Goal: Check status: Check status

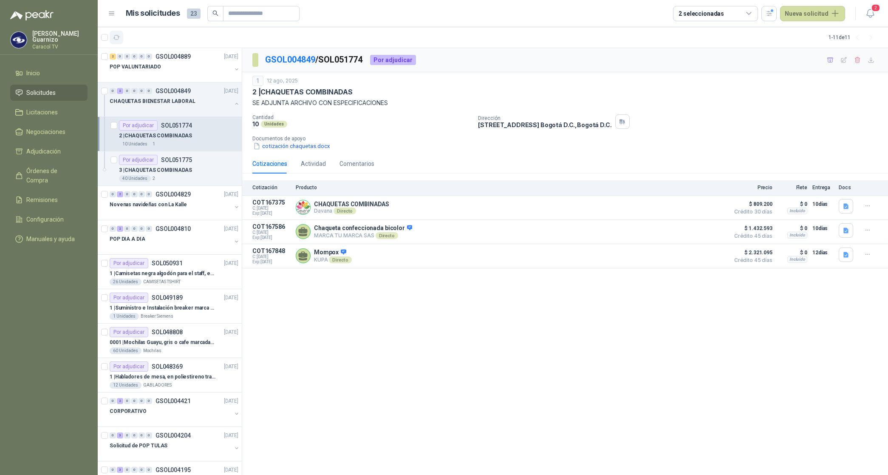
click at [119, 37] on icon "button" at bounding box center [116, 37] width 6 height 4
click at [117, 37] on icon "button" at bounding box center [116, 37] width 7 height 7
click at [144, 68] on p "POP VALUNTARIADO" at bounding box center [135, 67] width 51 height 8
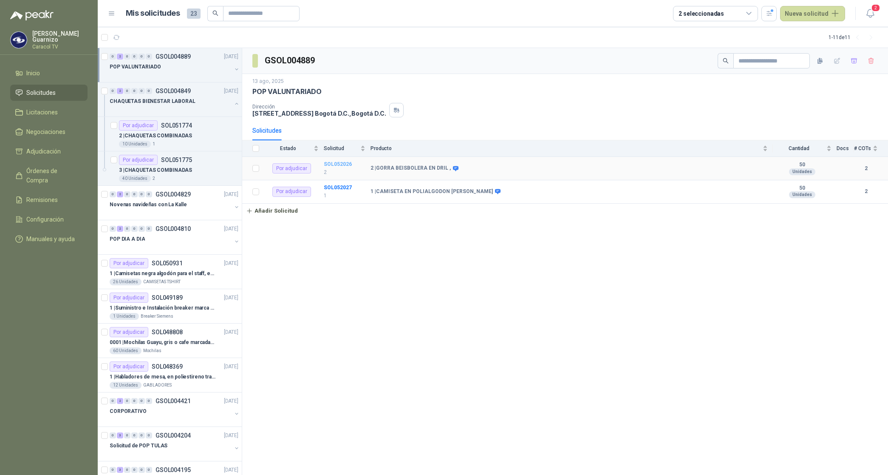
click at [334, 166] on b "SOL052026" at bounding box center [338, 164] width 28 height 6
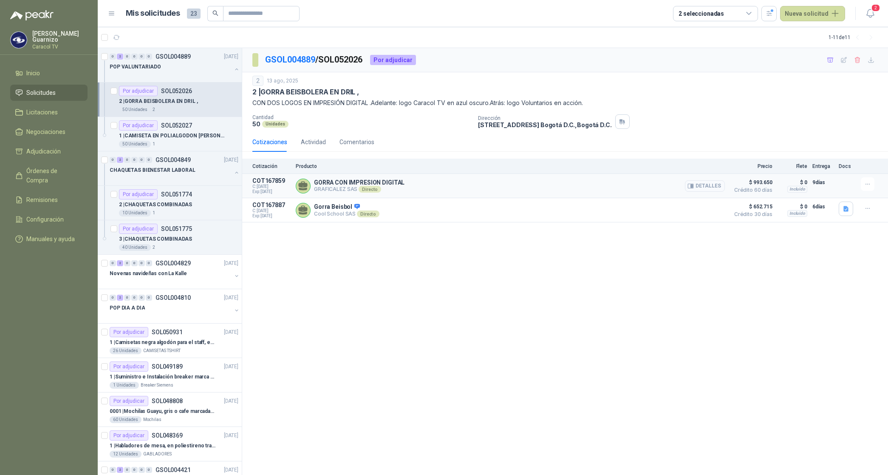
click at [706, 186] on button "Detalles" at bounding box center [705, 185] width 40 height 11
click at [188, 136] on p "1 | CAMISETA EN POLIALGODON [PERSON_NAME]" at bounding box center [172, 136] width 106 height 8
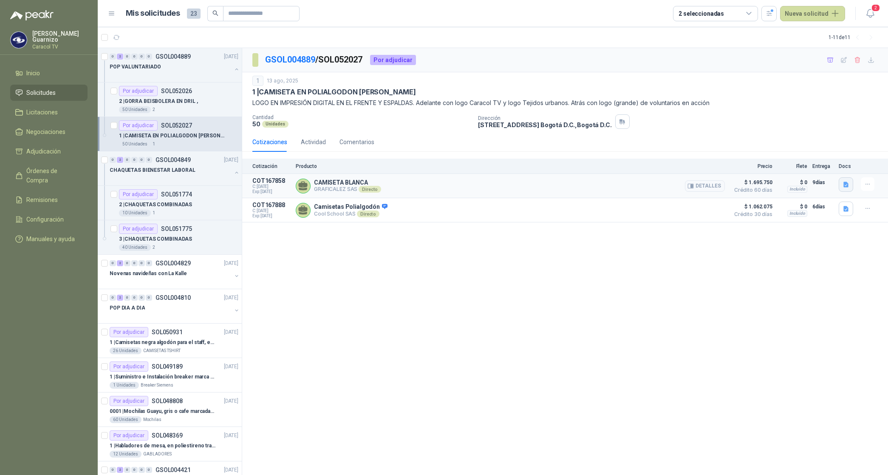
click at [847, 183] on icon "button" at bounding box center [846, 185] width 5 height 6
click at [795, 164] on button "cotizacionRESPONSABILIDADTV21julio.pdf" at bounding box center [788, 165] width 119 height 9
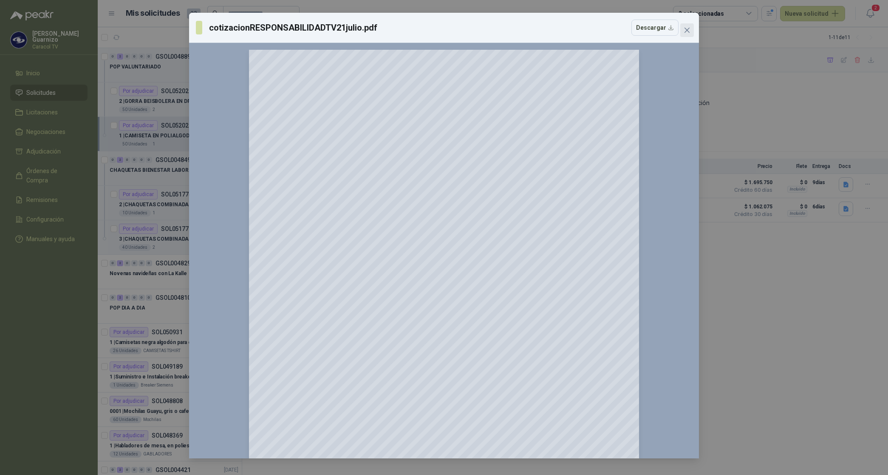
click at [685, 28] on icon "close" at bounding box center [687, 30] width 5 height 5
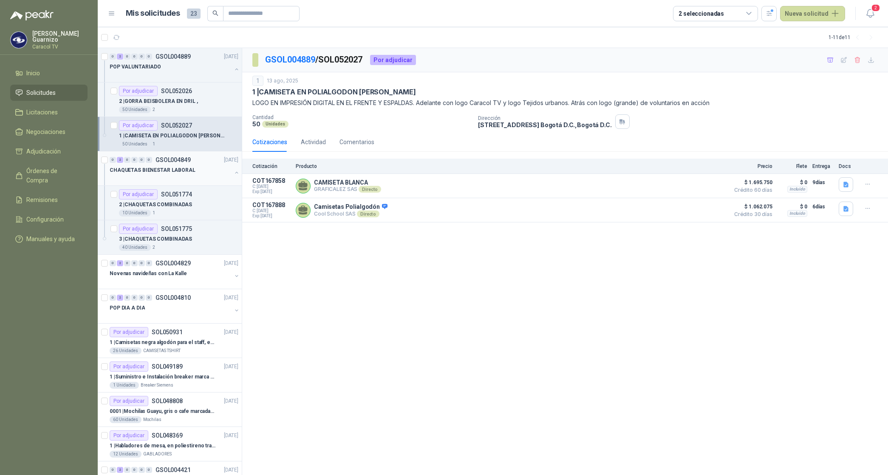
click at [150, 175] on div "CHAQUETAS BIENESTAR LABORAL" at bounding box center [171, 170] width 122 height 10
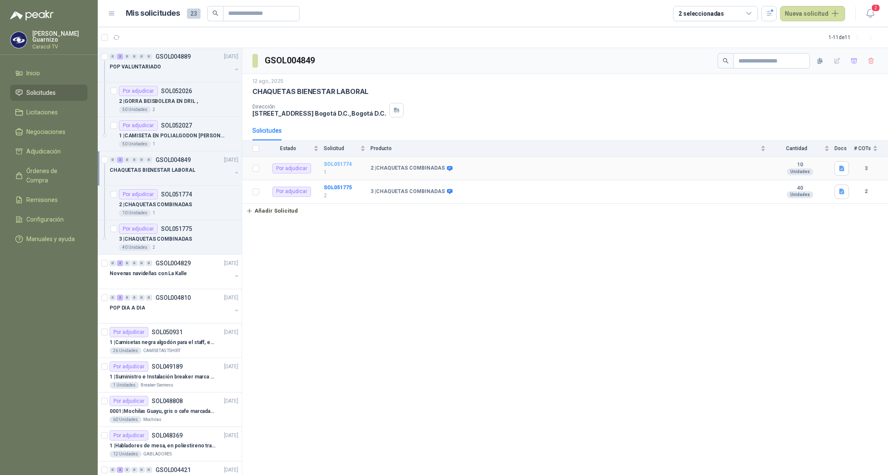
click at [345, 164] on b "SOL051774" at bounding box center [338, 164] width 28 height 6
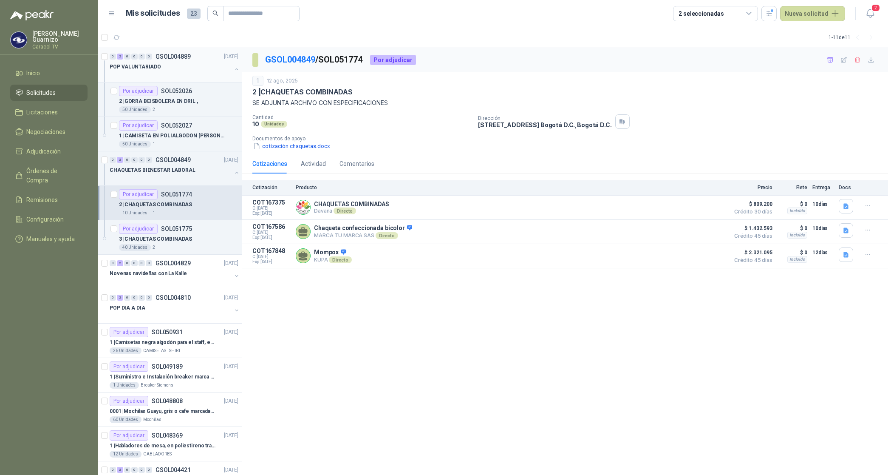
click at [144, 67] on p "POP VALUNTARIADO" at bounding box center [135, 67] width 51 height 8
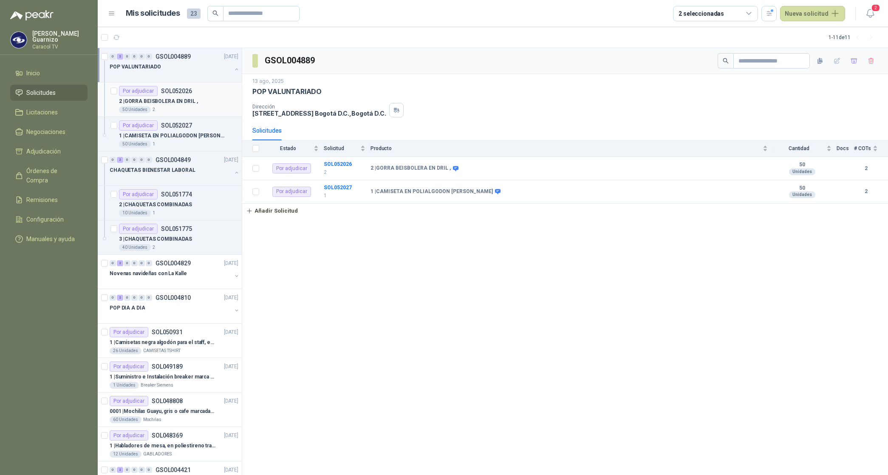
click at [173, 100] on p "2 | GORRA BEISBOLERA EN DRIL ," at bounding box center [158, 101] width 79 height 8
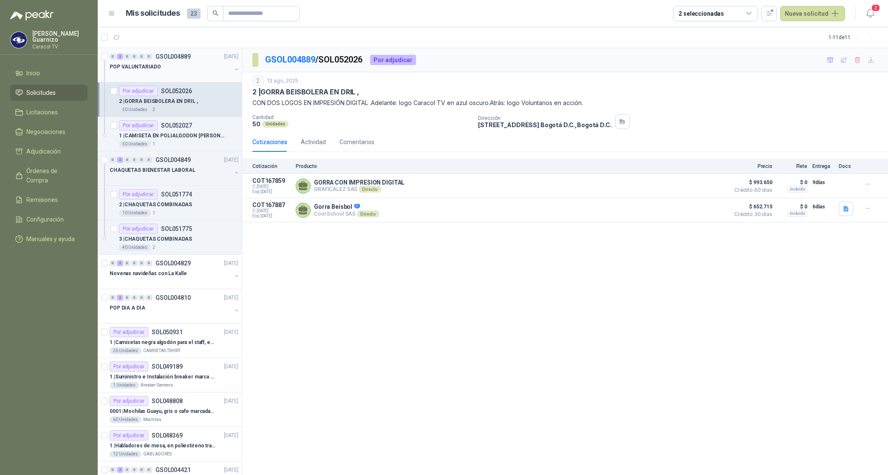
click at [145, 65] on p "POP VALUNTARIADO" at bounding box center [135, 67] width 51 height 8
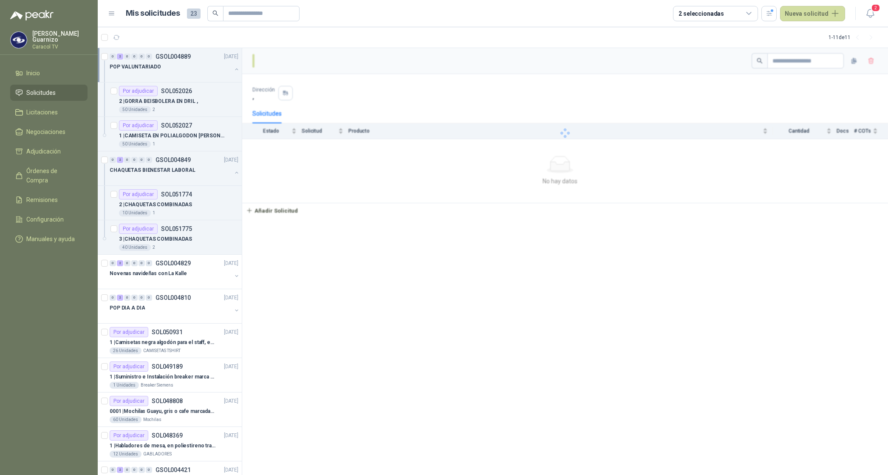
click at [145, 65] on p "POP VALUNTARIADO" at bounding box center [135, 67] width 51 height 8
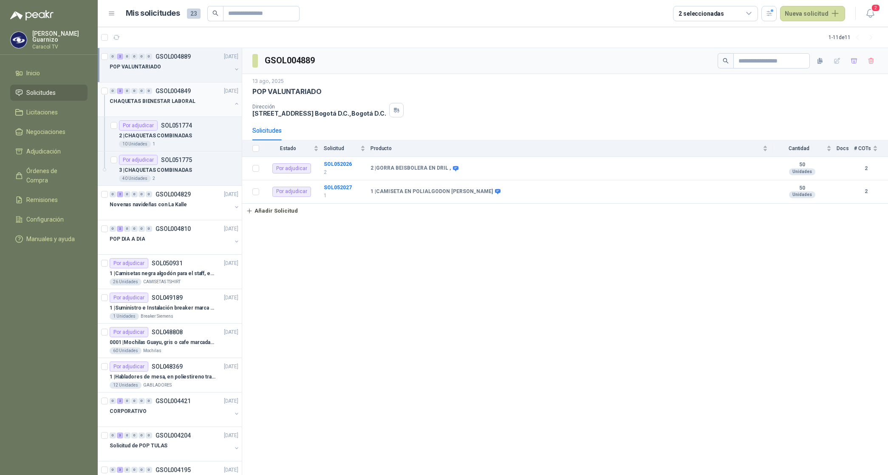
click at [153, 100] on p "CHAQUETAS BIENESTAR LABORAL" at bounding box center [153, 101] width 86 height 8
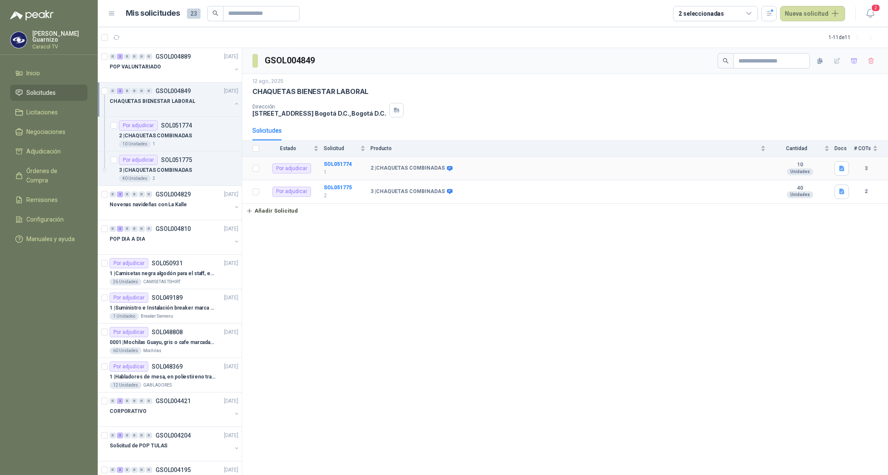
click at [336, 168] on td "SOL051774 1" at bounding box center [347, 168] width 47 height 23
click at [339, 165] on b "SOL051774" at bounding box center [338, 164] width 28 height 6
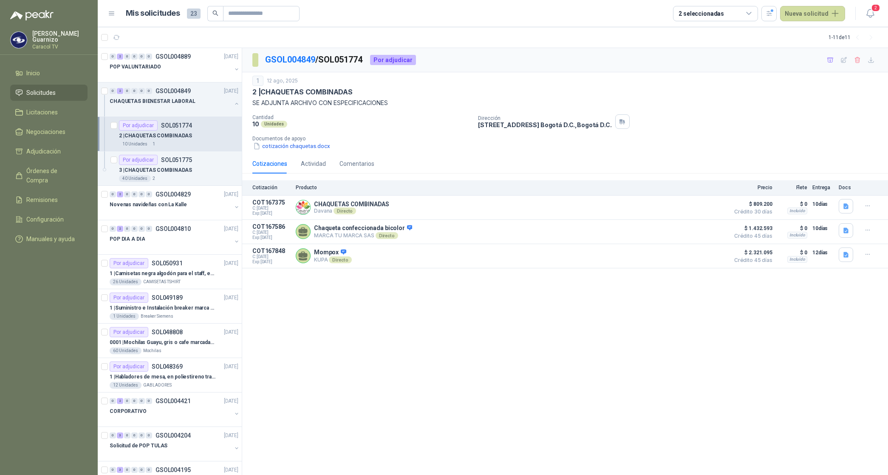
click at [181, 136] on p "2 | CHAQUETAS COMBINADAS" at bounding box center [155, 136] width 73 height 8
click at [706, 258] on button "Detalles" at bounding box center [705, 255] width 40 height 11
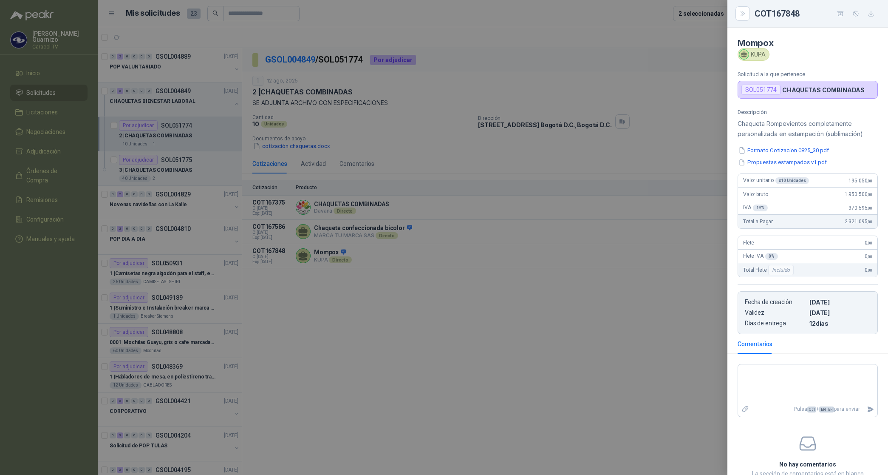
click at [600, 147] on div at bounding box center [444, 237] width 888 height 475
